Goal: Task Accomplishment & Management: Use online tool/utility

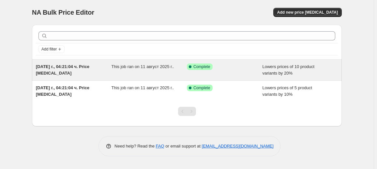
click at [219, 66] on div "Success Complete Complete" at bounding box center [220, 67] width 66 height 7
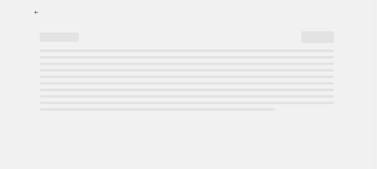
select select "percentage"
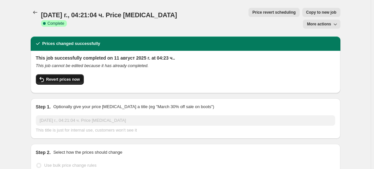
click at [70, 77] on span "Revert prices now" at bounding box center [63, 79] width 34 height 5
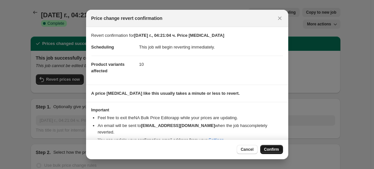
click at [267, 151] on span "Confirm" at bounding box center [271, 149] width 15 height 5
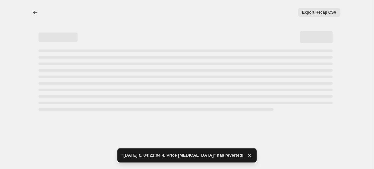
select select "percentage"
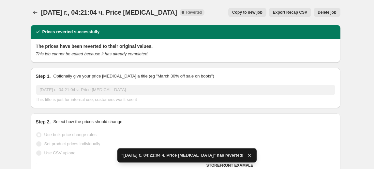
click at [329, 12] on span "Delete job" at bounding box center [326, 12] width 19 height 5
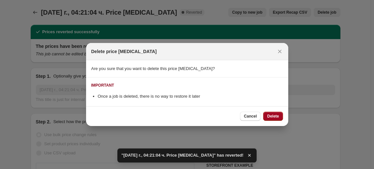
click at [278, 116] on span "Delete" at bounding box center [273, 116] width 12 height 5
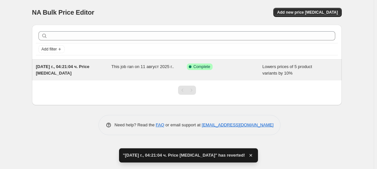
click at [160, 66] on span "This job ran on 11 август 2025 г.." at bounding box center [142, 66] width 63 height 5
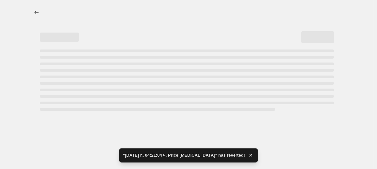
select select "percentage"
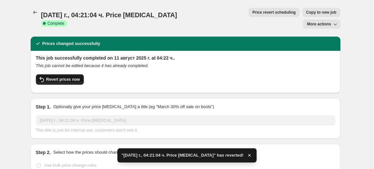
click at [78, 74] on button "Revert prices now" at bounding box center [60, 79] width 48 height 10
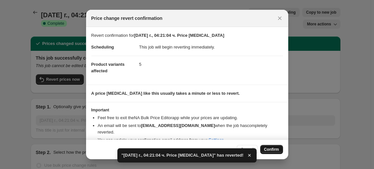
click at [269, 150] on span "Confirm" at bounding box center [271, 149] width 15 height 5
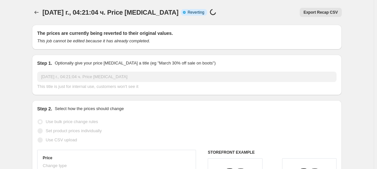
select select "percentage"
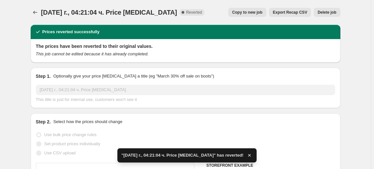
click at [323, 12] on span "Delete job" at bounding box center [326, 12] width 19 height 5
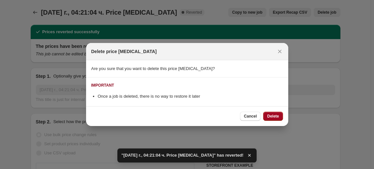
click at [271, 117] on span "Delete" at bounding box center [273, 116] width 12 height 5
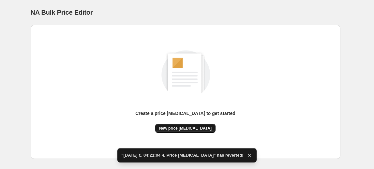
click at [205, 128] on span "New price change job" at bounding box center [185, 128] width 52 height 5
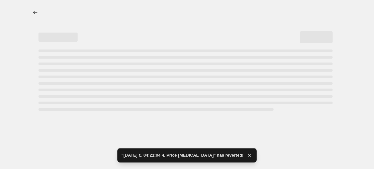
select select "percentage"
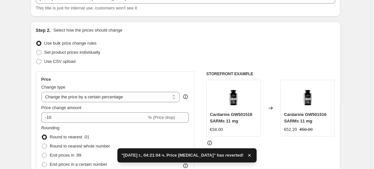
scroll to position [118, 0]
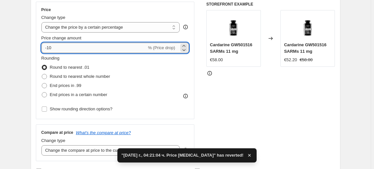
click at [52, 48] on input "-10" at bounding box center [93, 48] width 105 height 10
click at [50, 50] on input "-10" at bounding box center [93, 48] width 105 height 10
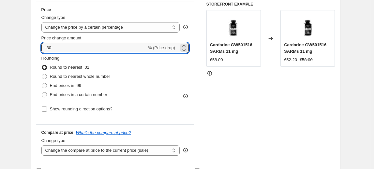
type input "-30"
click at [78, 54] on div "Price Change type Change the price to a certain amount Change the price by a ce…" at bounding box center [115, 60] width 148 height 107
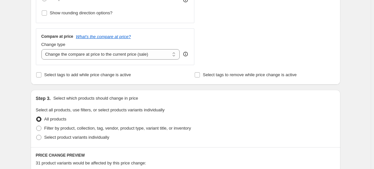
scroll to position [267, 0]
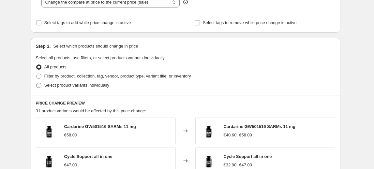
click at [65, 86] on span "Select product variants individually" at bounding box center [76, 85] width 65 height 5
click at [37, 83] on input "Select product variants individually" at bounding box center [36, 83] width 0 height 0
radio input "true"
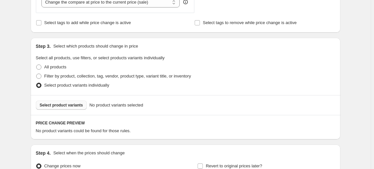
click at [55, 105] on span "Select product variants" at bounding box center [61, 105] width 43 height 5
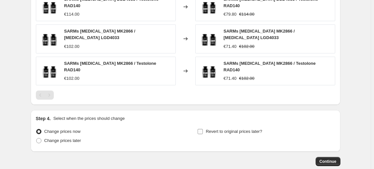
scroll to position [501, 0]
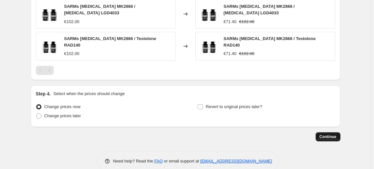
click at [336, 134] on span "Continue" at bounding box center [327, 136] width 17 height 5
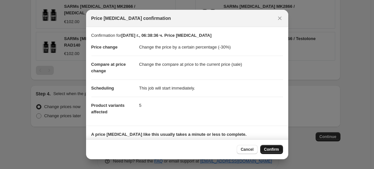
click at [263, 152] on button "Confirm" at bounding box center [271, 149] width 23 height 9
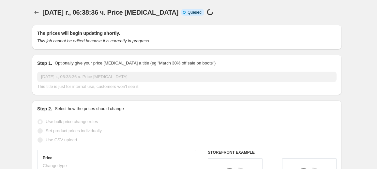
select select "percentage"
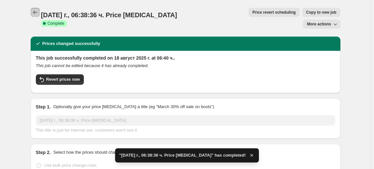
click at [36, 16] on button "Price change jobs" at bounding box center [35, 12] width 9 height 9
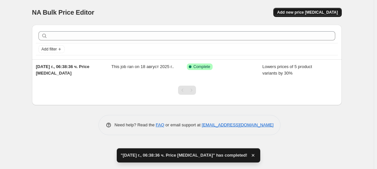
click at [302, 11] on span "Add new price change job" at bounding box center [307, 12] width 61 height 5
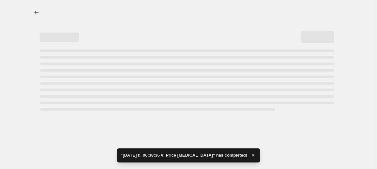
select select "percentage"
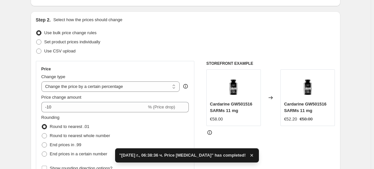
scroll to position [59, 0]
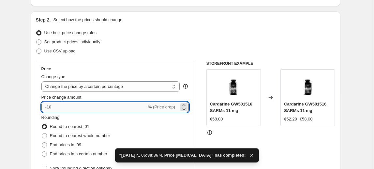
click at [56, 105] on input "-10" at bounding box center [93, 107] width 105 height 10
click at [51, 108] on input "-10" at bounding box center [93, 107] width 105 height 10
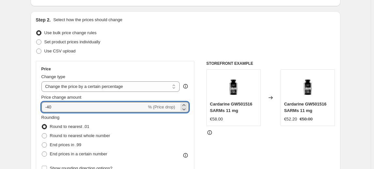
type input "-40"
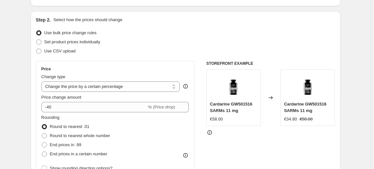
click at [81, 119] on fieldset "Rounding Round to nearest .01 Round to nearest whole number End prices in .99 E…" at bounding box center [75, 136] width 69 height 44
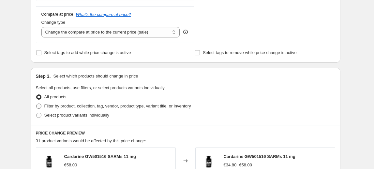
scroll to position [237, 0]
click at [61, 116] on span "Select product variants individually" at bounding box center [76, 114] width 65 height 5
click at [37, 113] on input "Select product variants individually" at bounding box center [36, 112] width 0 height 0
radio input "true"
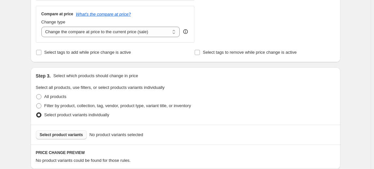
click at [63, 138] on button "Select product variants" at bounding box center [61, 134] width 51 height 9
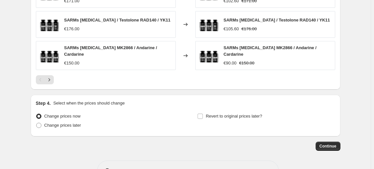
scroll to position [501, 0]
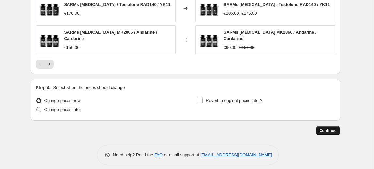
click at [330, 127] on button "Continue" at bounding box center [327, 130] width 25 height 9
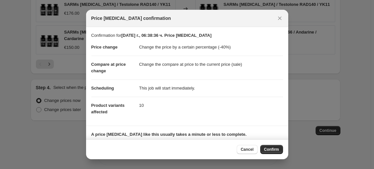
click at [273, 152] on span "Confirm" at bounding box center [271, 149] width 15 height 5
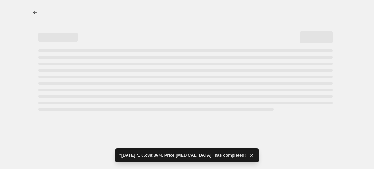
select select "percentage"
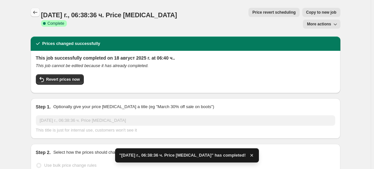
click at [37, 12] on icon "Price change jobs" at bounding box center [35, 12] width 4 height 3
